Goal: Task Accomplishment & Management: Complete application form

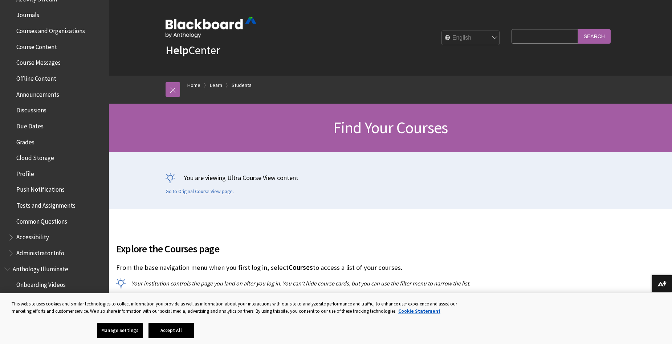
scroll to position [218, 0]
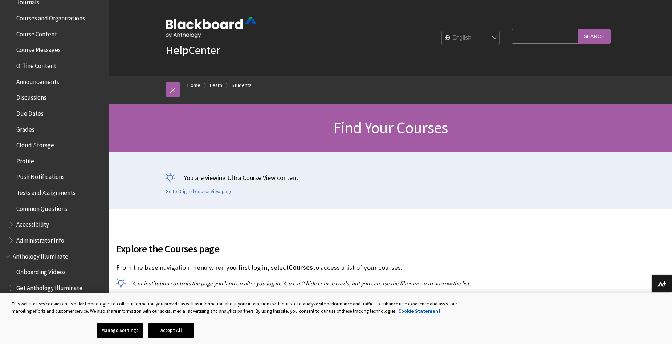
click at [28, 157] on span "Profile" at bounding box center [25, 160] width 18 height 10
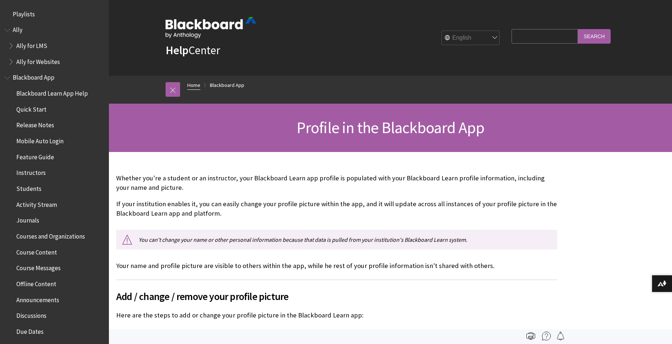
click at [197, 84] on link "Home" at bounding box center [193, 85] width 13 height 9
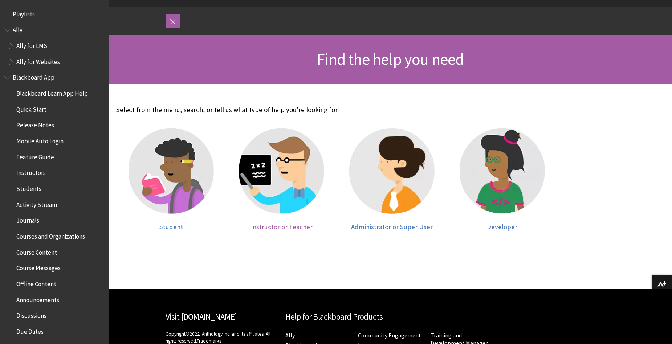
scroll to position [73, 0]
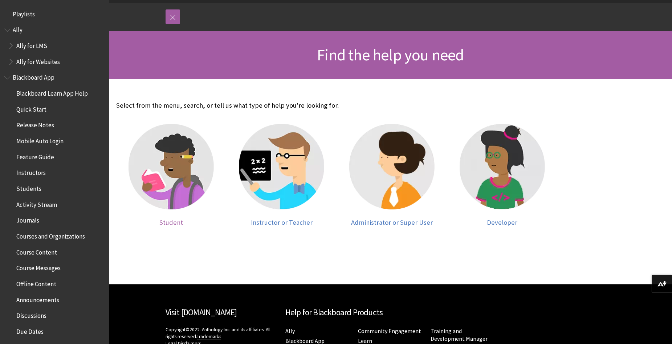
click at [174, 165] on img at bounding box center [171, 166] width 85 height 85
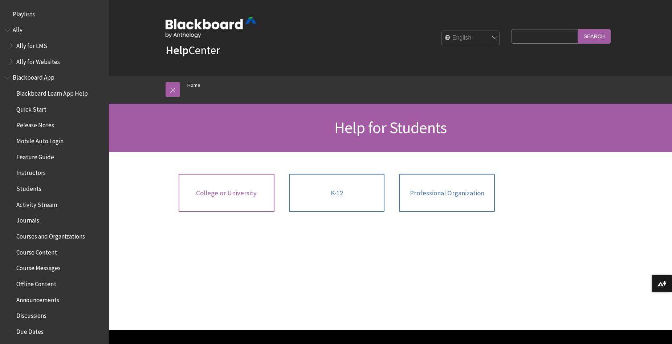
click at [235, 197] on link "College or University" at bounding box center [227, 193] width 96 height 39
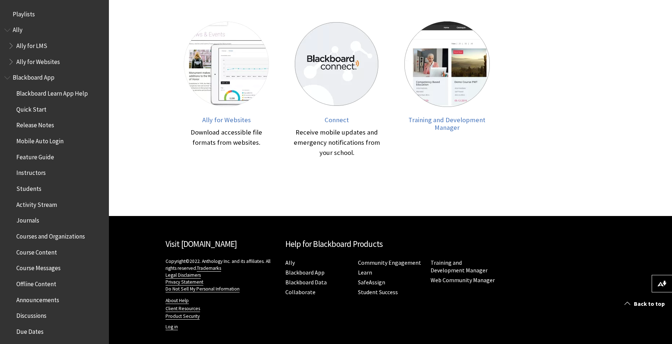
scroll to position [344, 0]
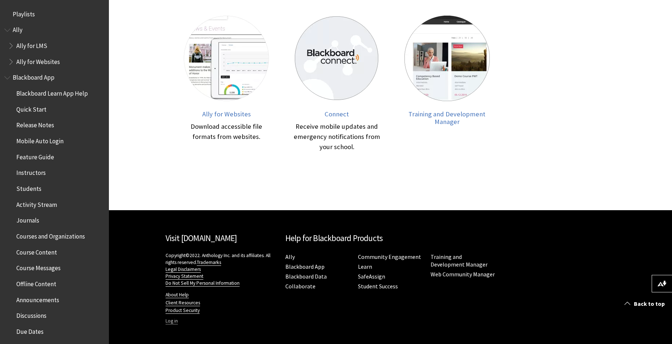
click at [173, 320] on link "Log in" at bounding box center [172, 321] width 12 height 7
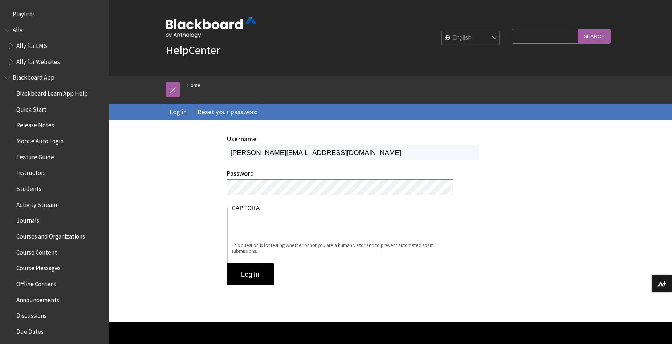
click at [268, 149] on input "[PERSON_NAME][EMAIL_ADDRESS][DOMAIN_NAME]" at bounding box center [353, 153] width 253 height 16
type input "[PERSON_NAME][EMAIL_ADDRESS][DOMAIN_NAME]"
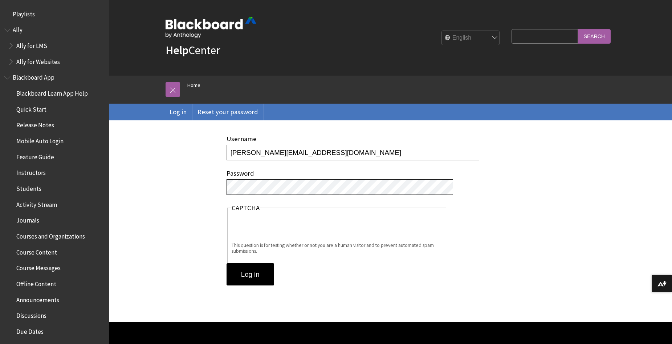
click at [227, 263] on input "Log in" at bounding box center [251, 274] width 48 height 23
click at [256, 268] on input "Log in" at bounding box center [251, 274] width 48 height 23
click at [267, 272] on input "Log in" at bounding box center [251, 274] width 48 height 23
click at [261, 271] on input "Log in" at bounding box center [251, 274] width 48 height 23
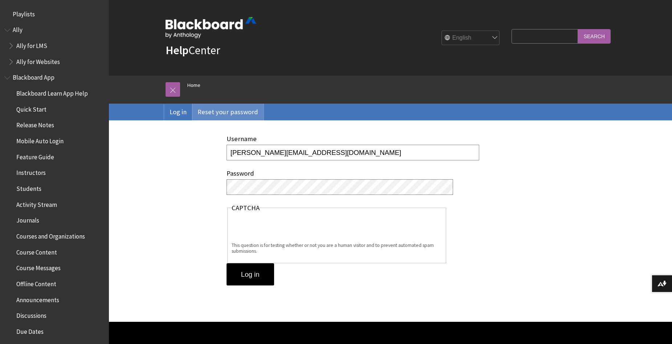
click at [219, 112] on link "Reset your password" at bounding box center [228, 112] width 72 height 17
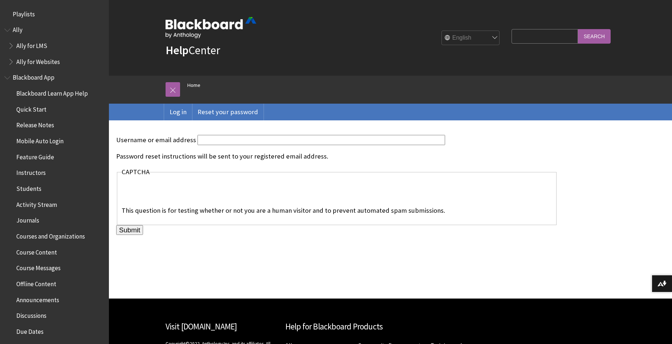
click at [206, 143] on input "Username or email address" at bounding box center [322, 140] width 248 height 10
click at [210, 139] on input "annafrench4" at bounding box center [322, 140] width 248 height 10
click at [212, 139] on input "annafrench4" at bounding box center [322, 140] width 248 height 10
click at [254, 138] on input "anna.french4" at bounding box center [322, 140] width 248 height 10
type input "anna.french4@gmail.com"
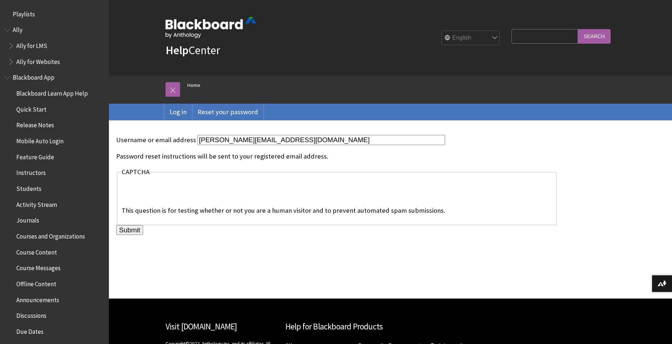
click at [127, 230] on input "Submit" at bounding box center [129, 230] width 27 height 10
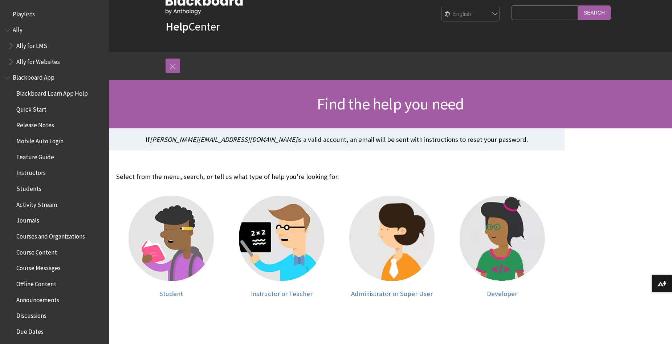
scroll to position [36, 0]
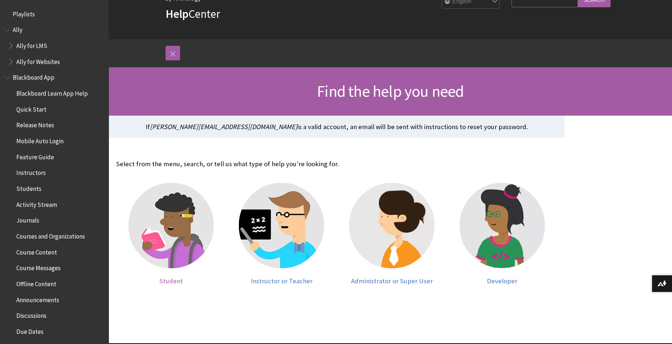
click at [176, 276] on span "Student" at bounding box center [171, 280] width 24 height 8
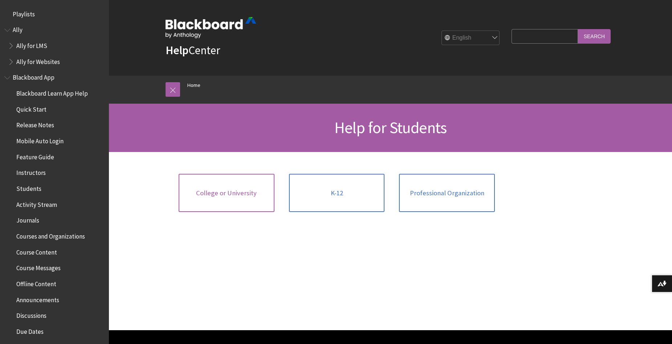
click at [254, 202] on link "College or University" at bounding box center [227, 193] width 96 height 39
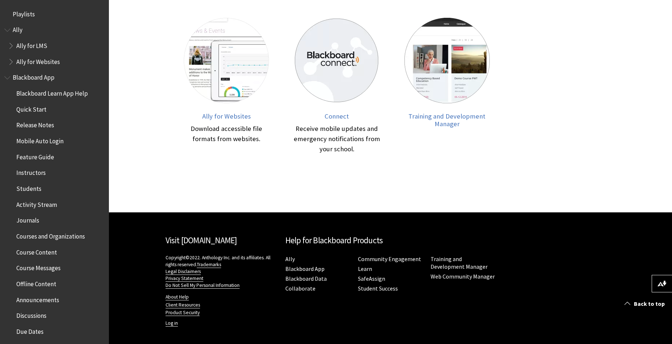
scroll to position [344, 0]
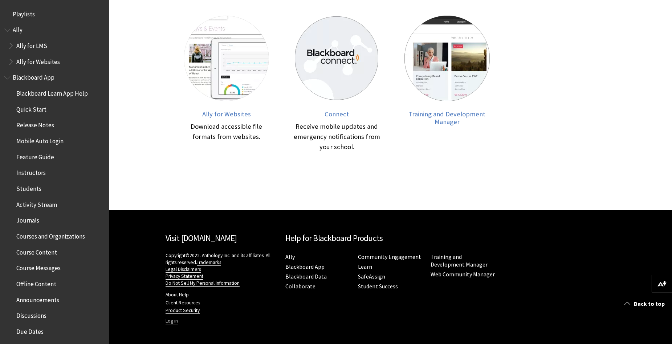
click at [174, 321] on link "Log in" at bounding box center [172, 321] width 12 height 7
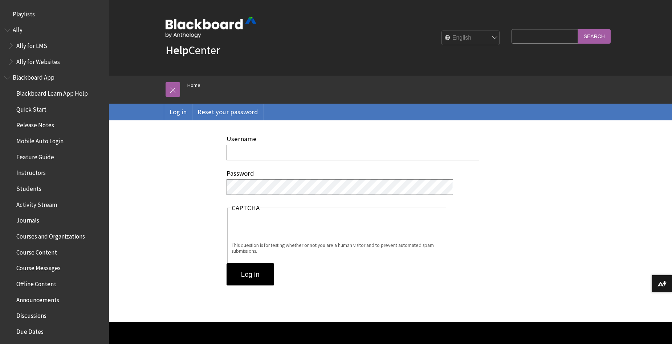
click at [259, 157] on input "Username" at bounding box center [353, 153] width 253 height 16
type input "[PERSON_NAME][EMAIL_ADDRESS][DOMAIN_NAME]"
click at [227, 263] on input "Log in" at bounding box center [251, 274] width 48 height 23
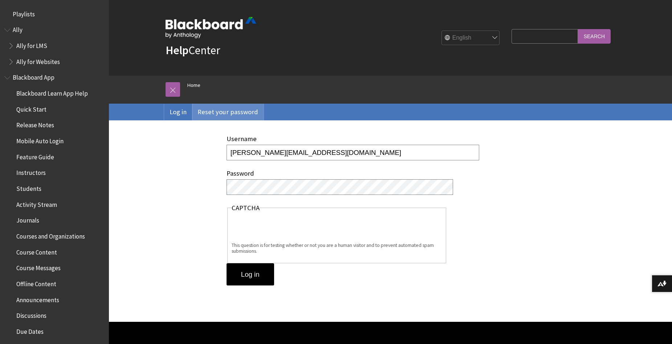
click at [236, 105] on link "Reset your password" at bounding box center [228, 112] width 72 height 17
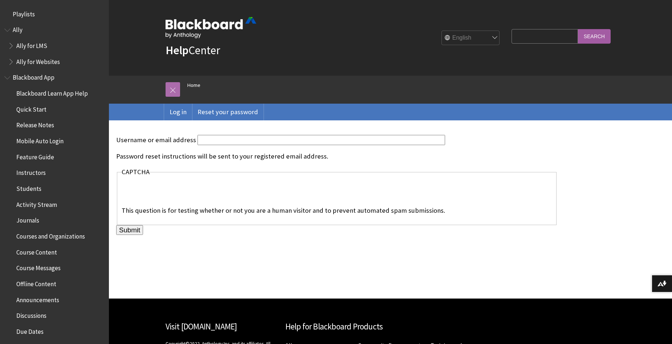
click at [173, 90] on link at bounding box center [173, 89] width 15 height 15
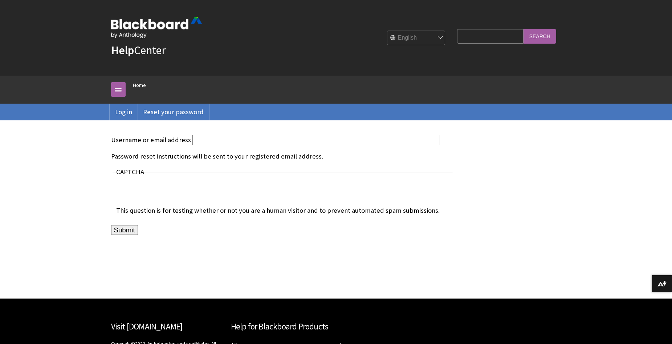
click at [196, 141] on input "Username or email address" at bounding box center [317, 140] width 248 height 10
type input "[PERSON_NAME][EMAIL_ADDRESS][DOMAIN_NAME]"
click at [128, 230] on input "Submit" at bounding box center [124, 230] width 27 height 10
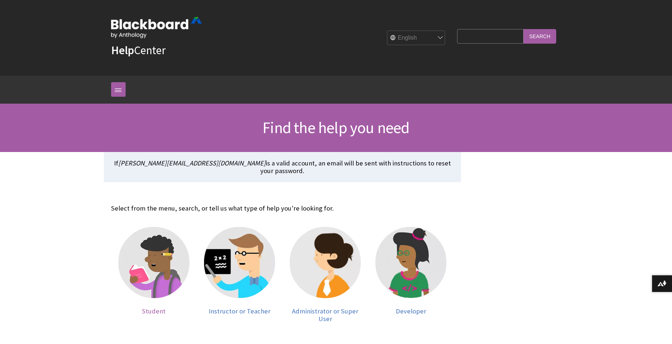
click at [153, 283] on img at bounding box center [153, 262] width 71 height 71
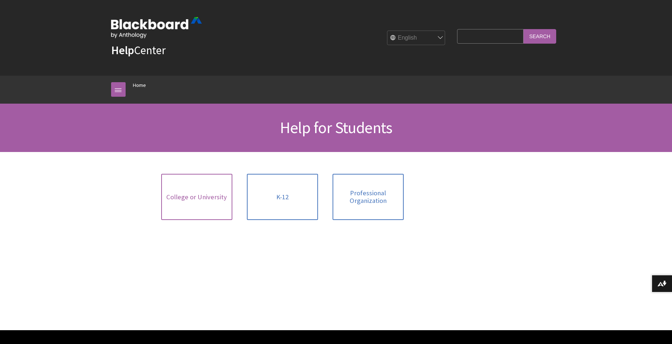
click at [206, 213] on link "College or University" at bounding box center [196, 197] width 71 height 46
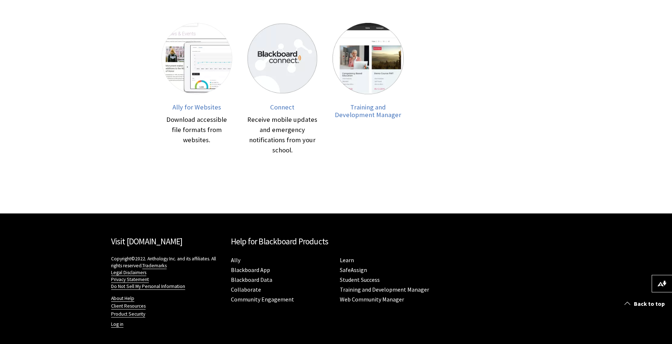
scroll to position [336, 0]
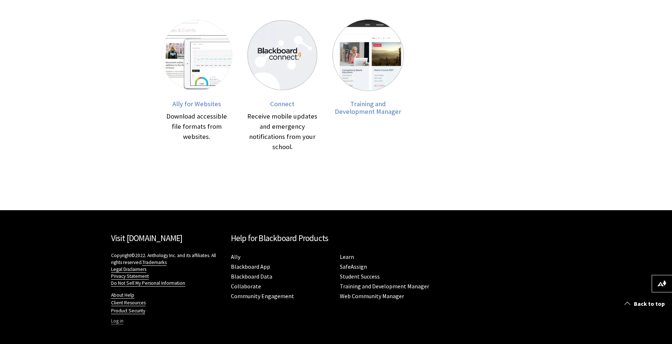
click at [116, 323] on link "Log in" at bounding box center [117, 321] width 12 height 7
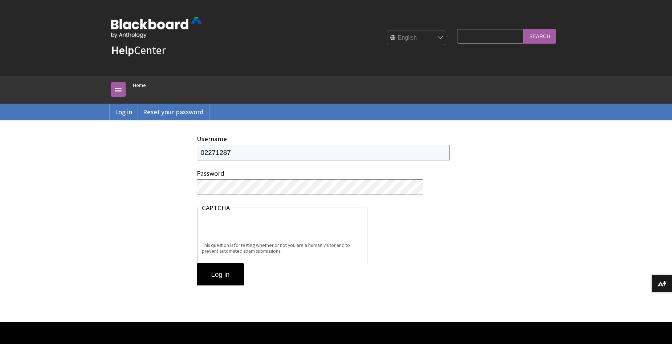
type input "02271287"
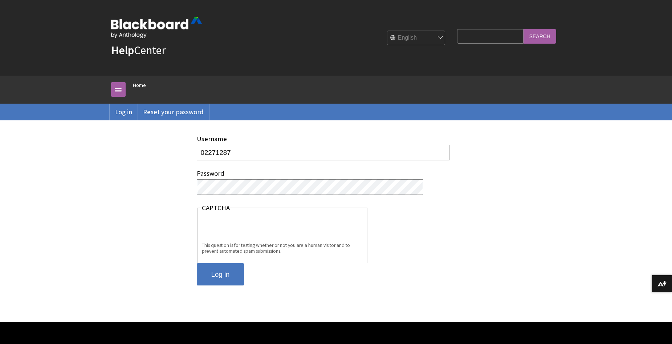
click at [227, 273] on input "Log in" at bounding box center [221, 274] width 48 height 23
click at [232, 267] on input "Log in" at bounding box center [221, 274] width 48 height 23
click at [197, 263] on input "Log in" at bounding box center [221, 274] width 48 height 23
click at [223, 273] on input "Log in" at bounding box center [221, 274] width 48 height 23
click at [212, 281] on input "Log in" at bounding box center [221, 274] width 48 height 23
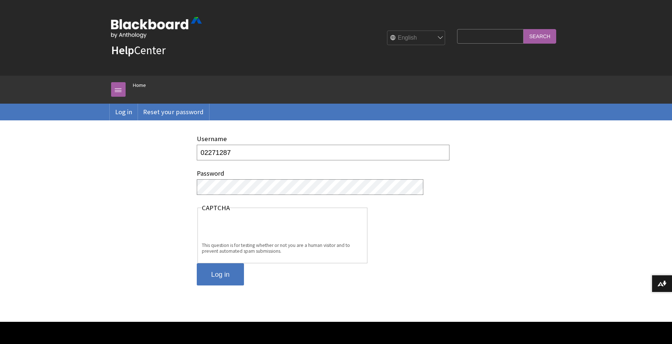
click at [223, 269] on input "Log in" at bounding box center [221, 274] width 48 height 23
